Goal: Register for event/course: Sign up to attend an event or enroll in a course

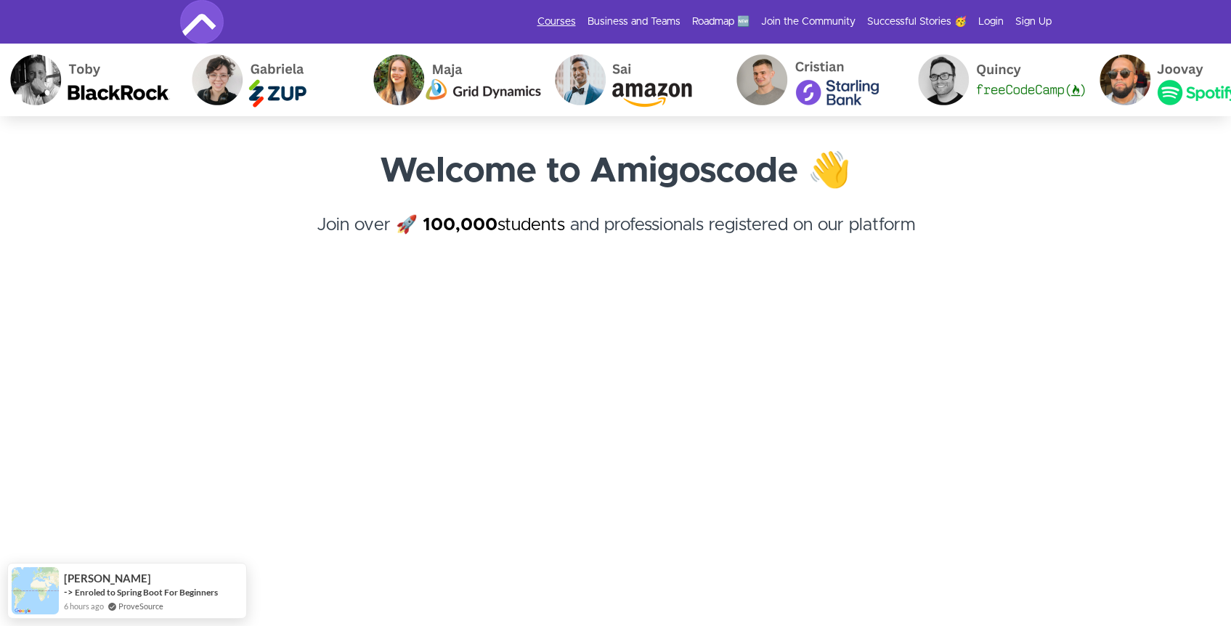
click at [571, 23] on link "Courses" at bounding box center [556, 22] width 38 height 15
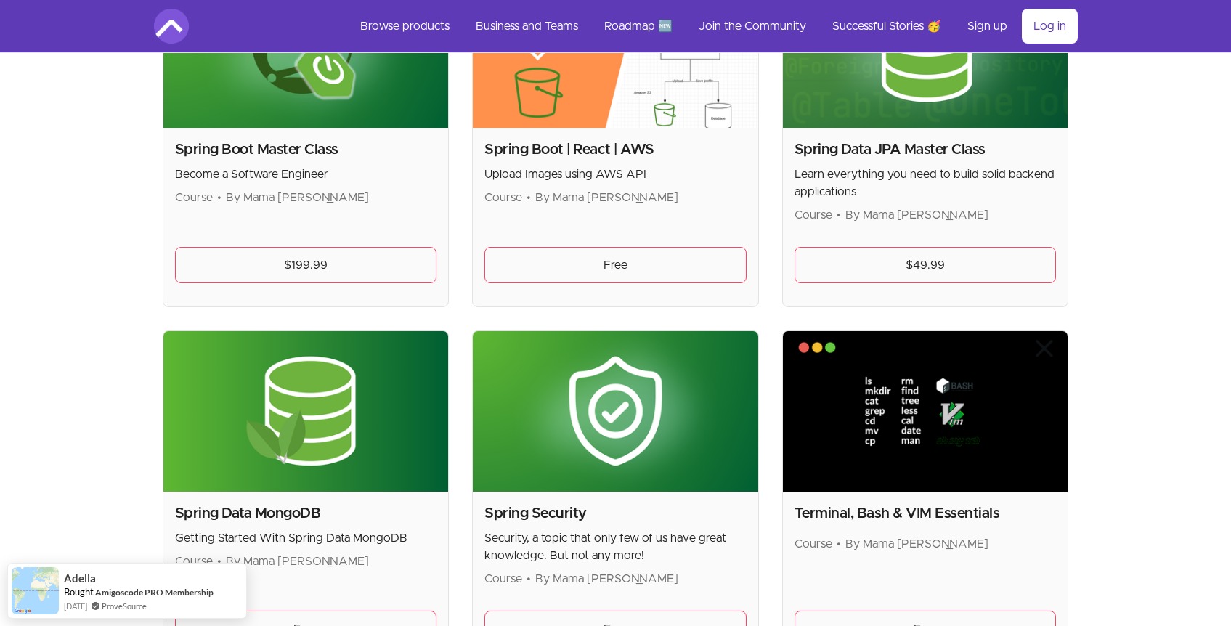
scroll to position [3767, 0]
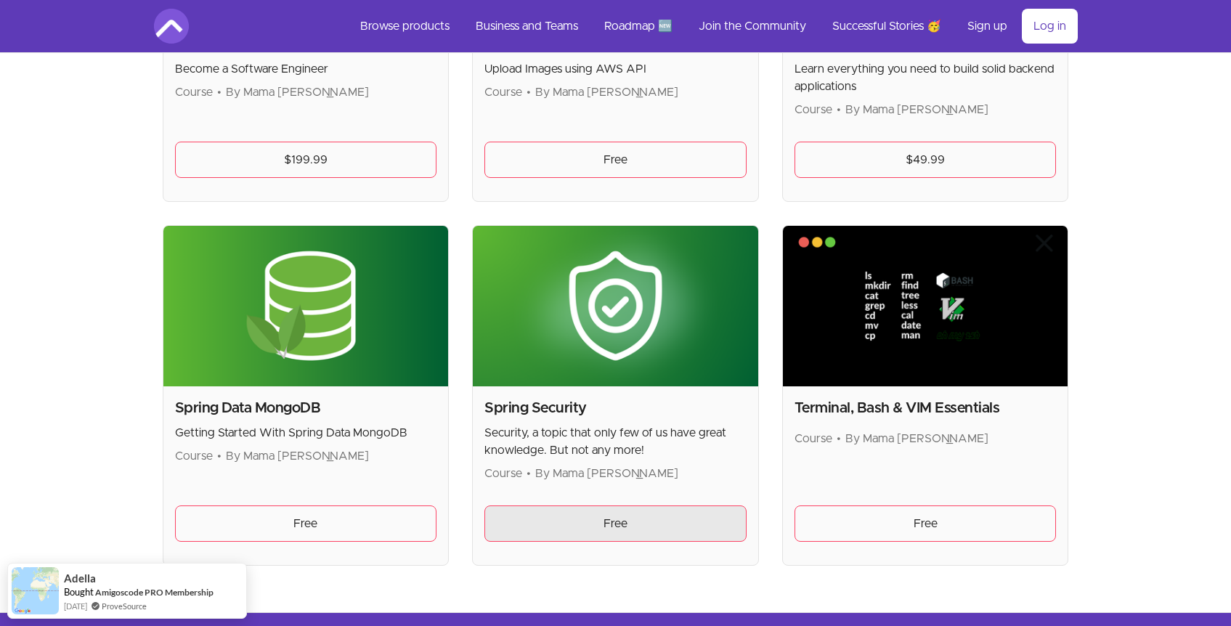
click at [631, 513] on link "Free" at bounding box center [615, 523] width 262 height 36
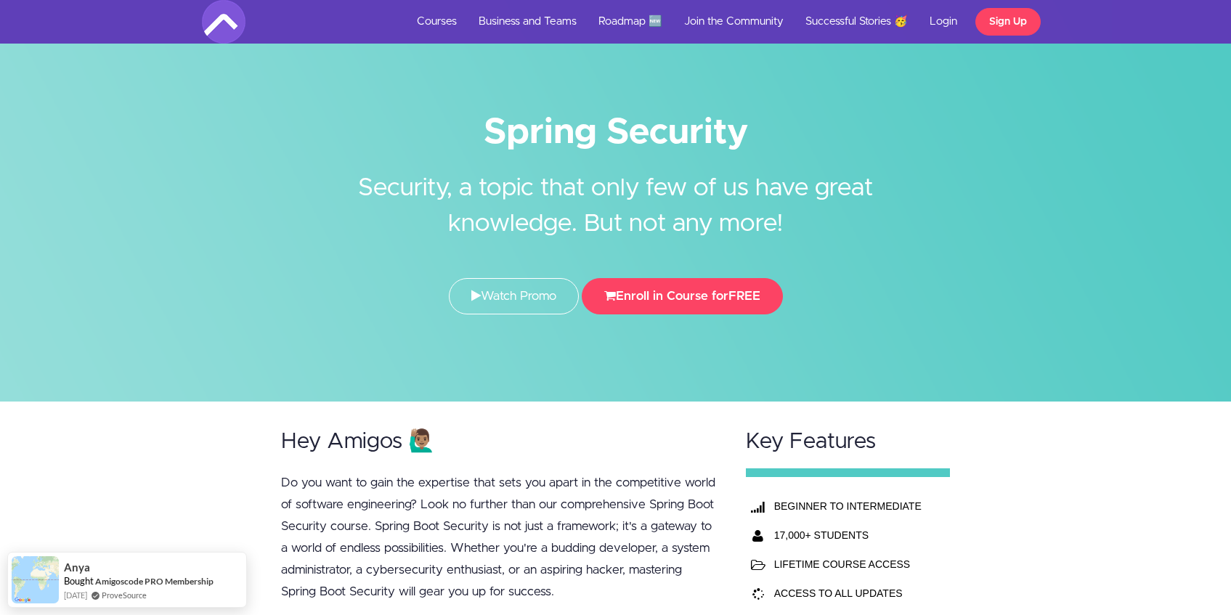
scroll to position [28, 0]
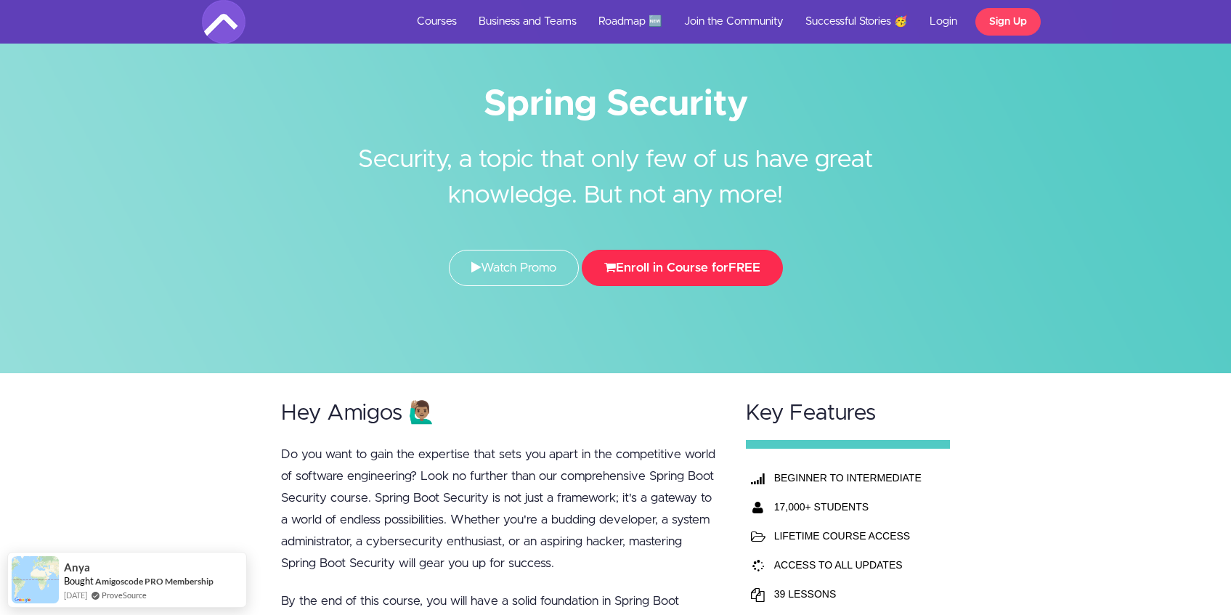
click at [668, 256] on button "Enroll in Course for FREE" at bounding box center [682, 268] width 201 height 36
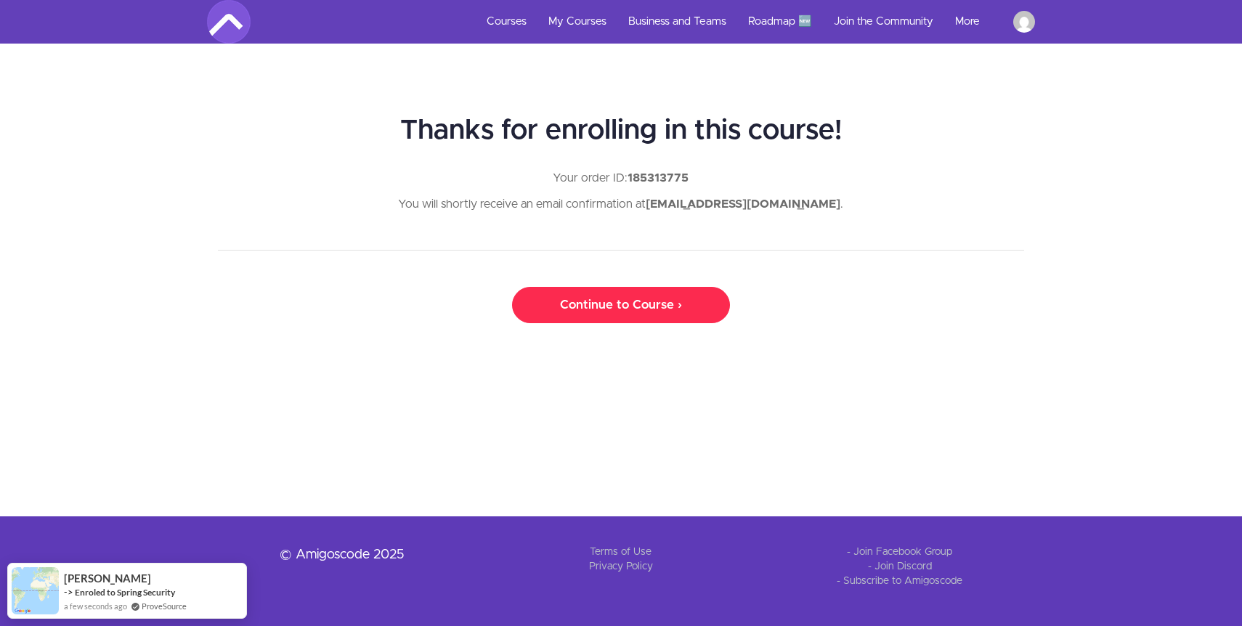
click at [582, 295] on link "Continue to Course ›" at bounding box center [621, 305] width 218 height 36
